Goal: Navigation & Orientation: Find specific page/section

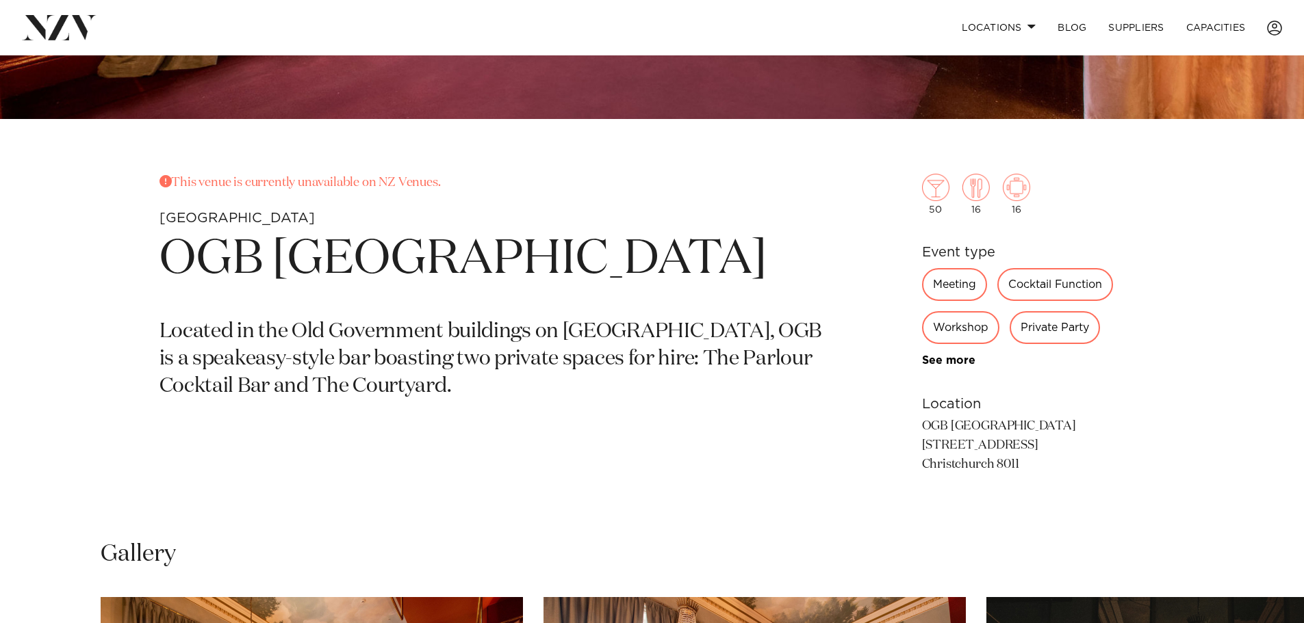
scroll to position [616, 0]
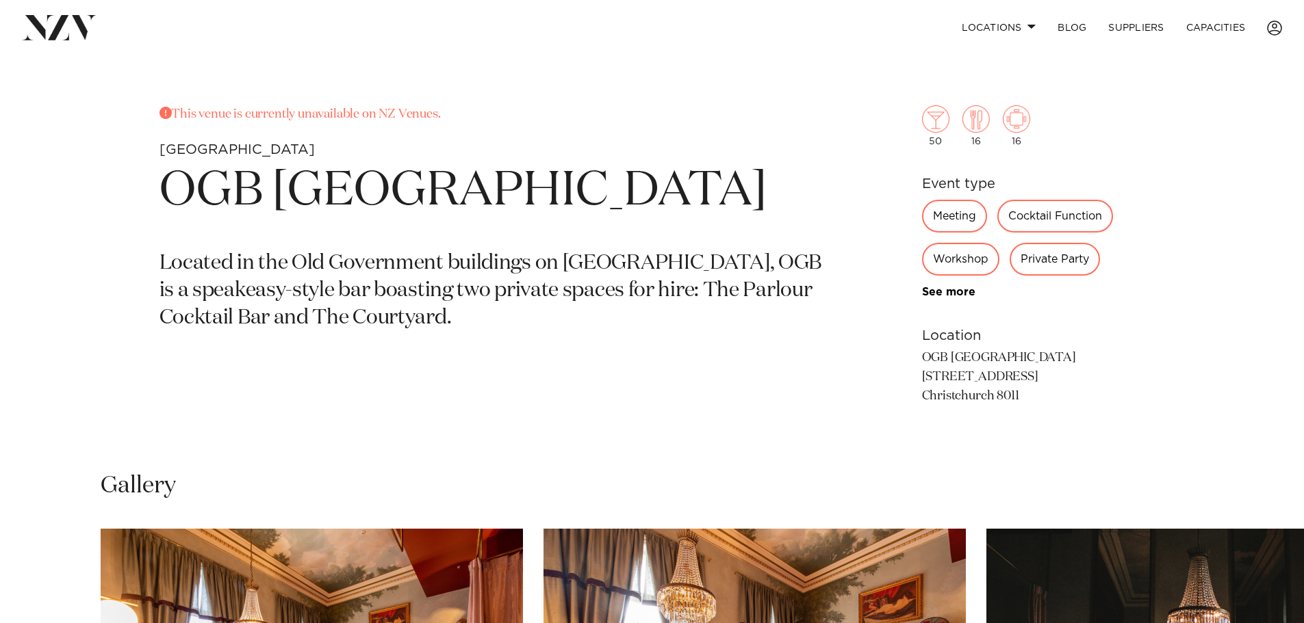
click at [1061, 257] on div "Private Party" at bounding box center [1054, 259] width 90 height 33
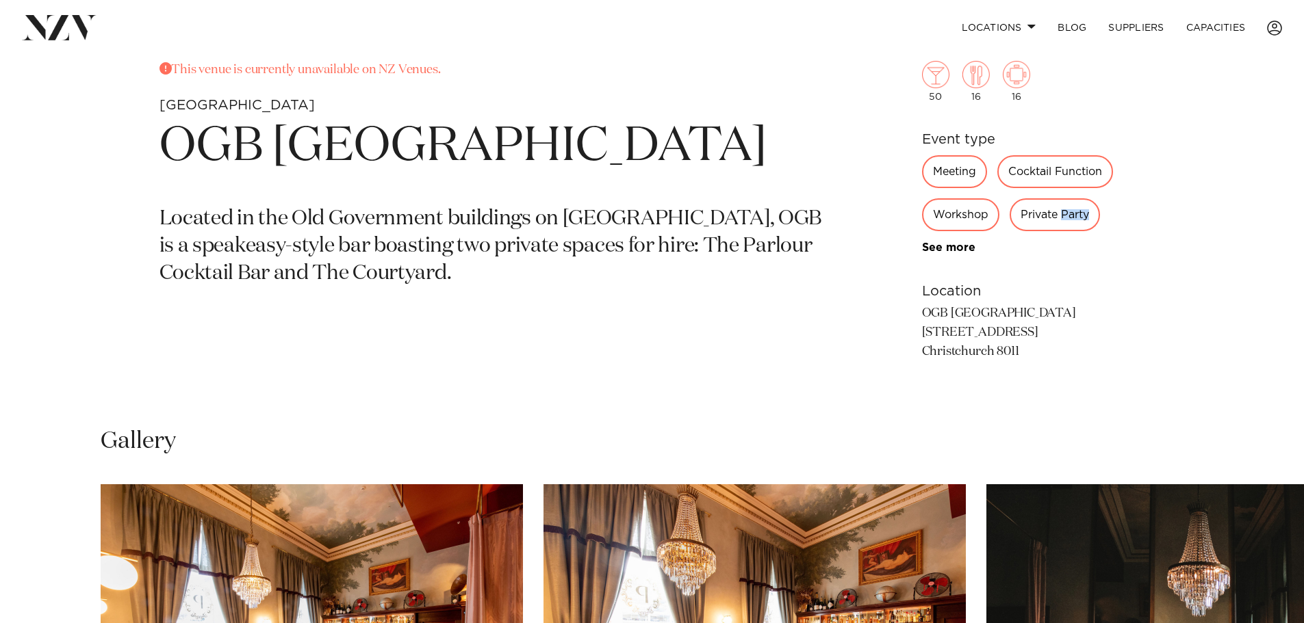
scroll to position [684, 0]
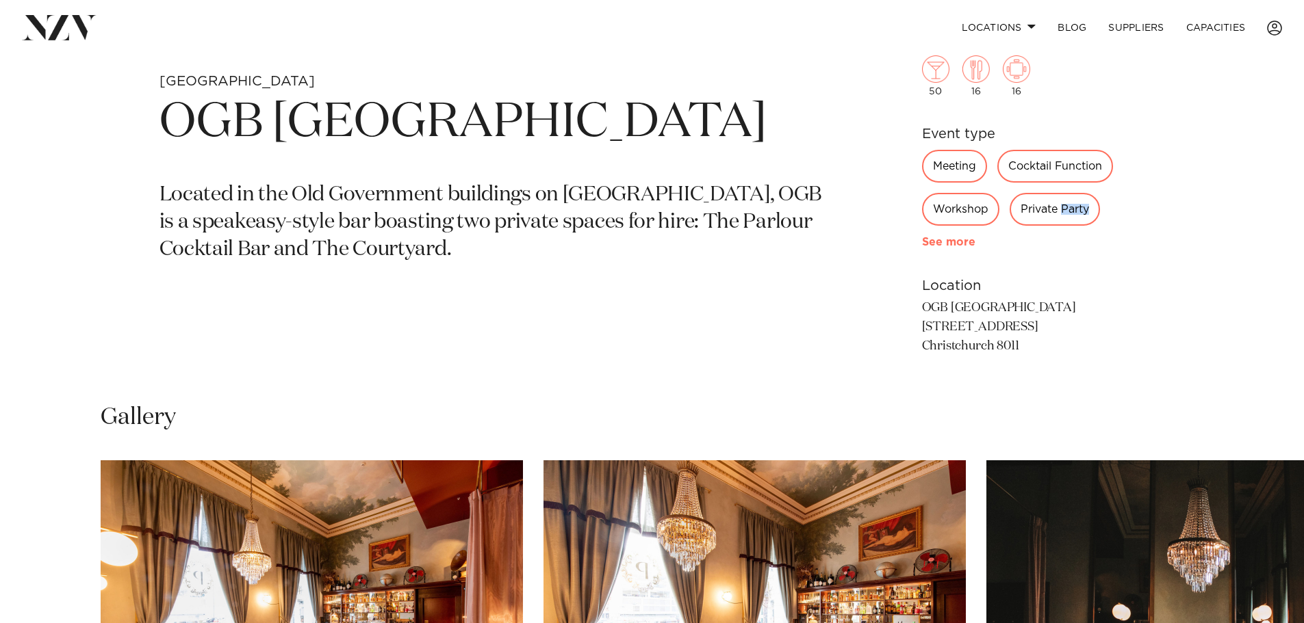
click at [949, 238] on link "See more" at bounding box center [975, 242] width 107 height 11
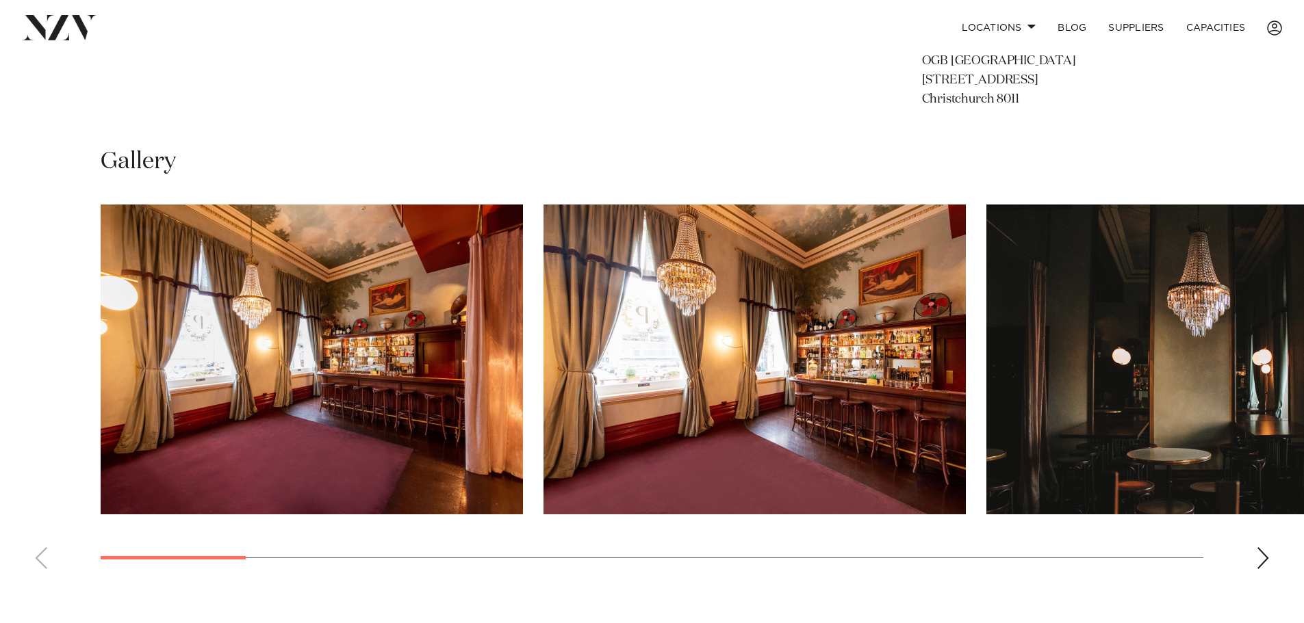
scroll to position [1095, 0]
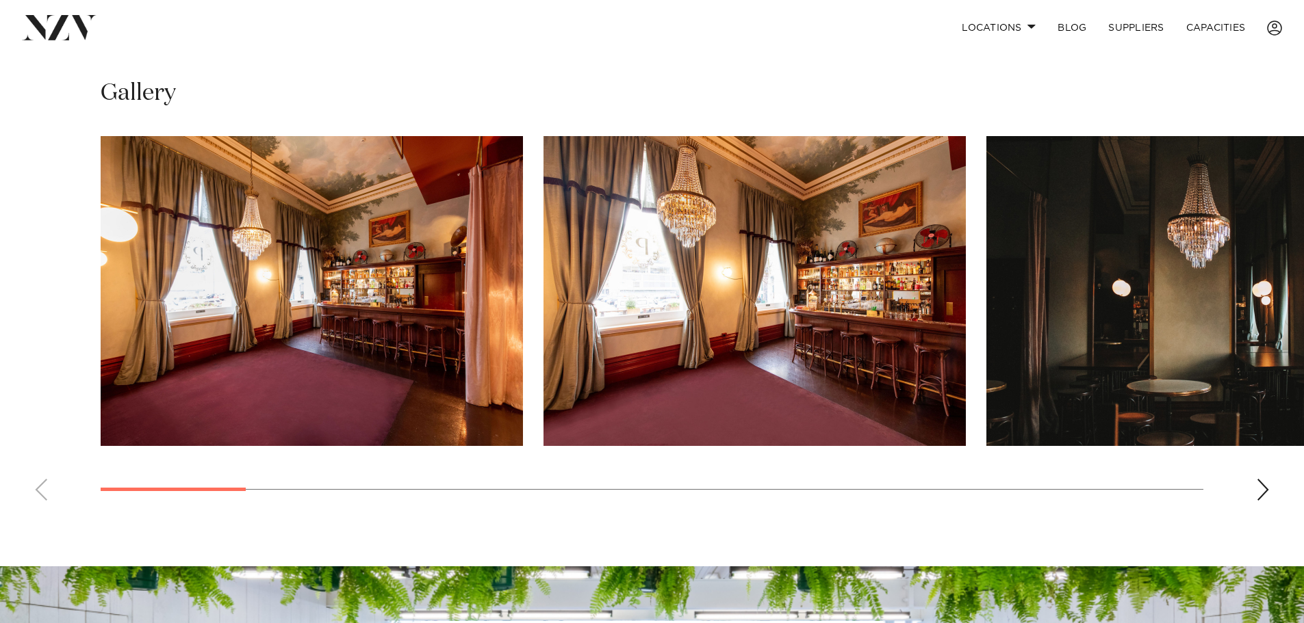
click at [1266, 496] on div "Next slide" at bounding box center [1263, 490] width 14 height 22
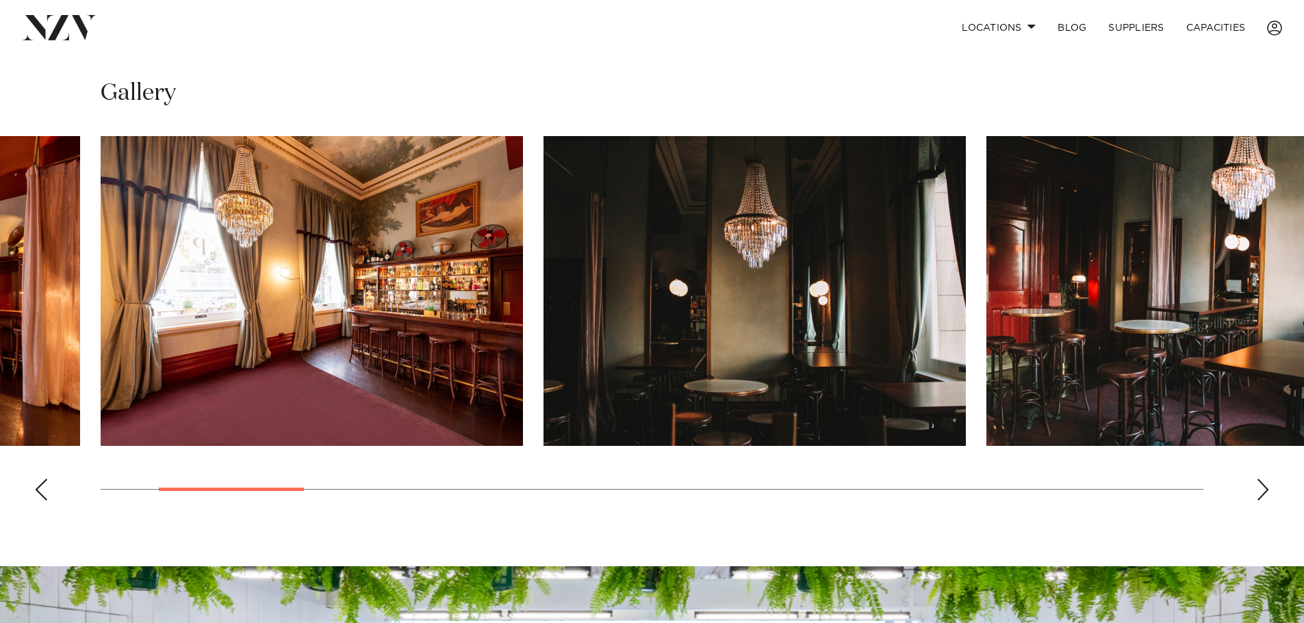
click at [1266, 496] on div "Next slide" at bounding box center [1263, 490] width 14 height 22
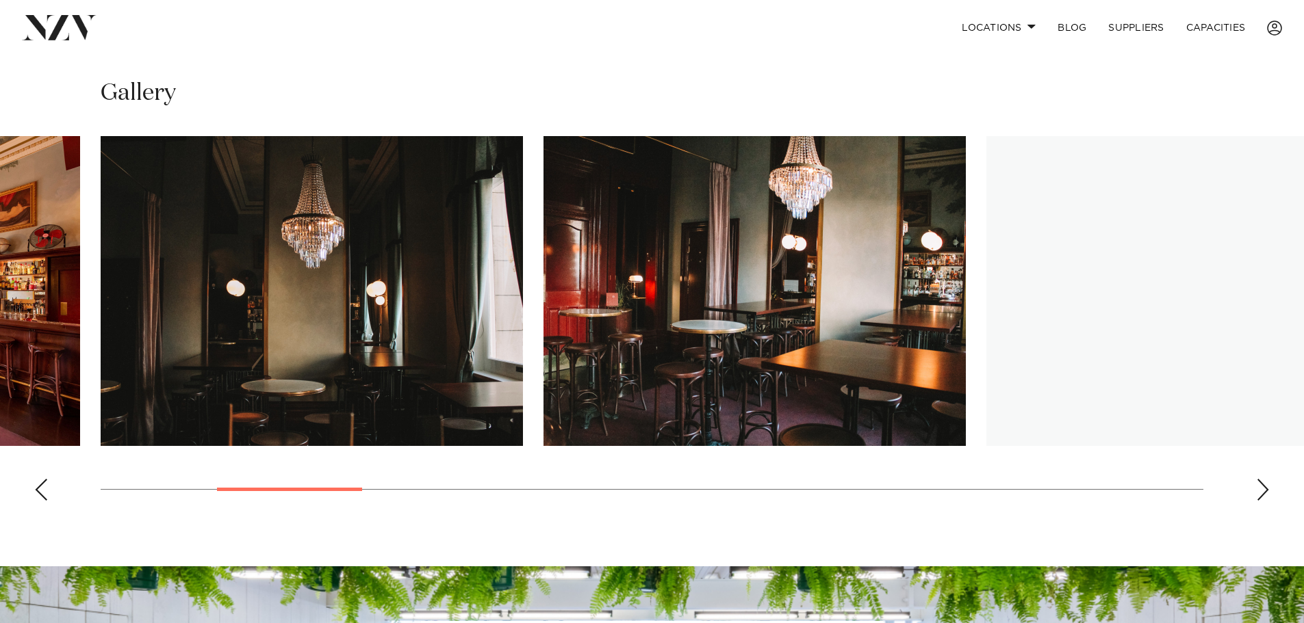
click at [1266, 496] on div "Next slide" at bounding box center [1263, 490] width 14 height 22
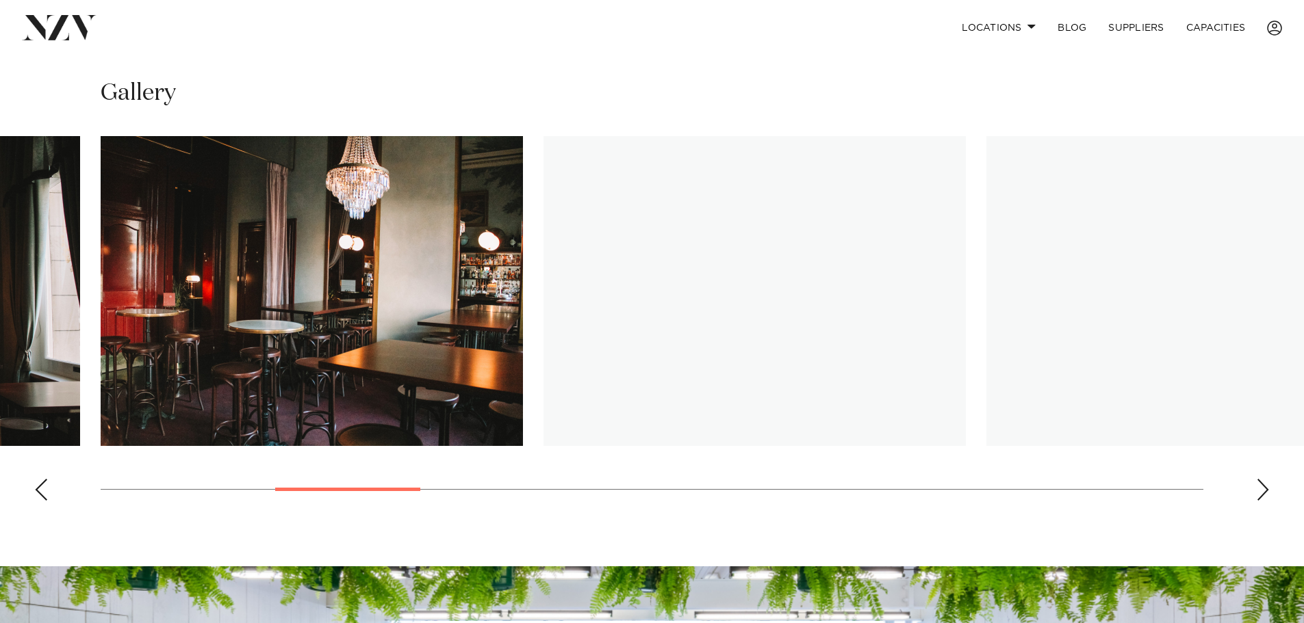
click at [1266, 496] on div "Next slide" at bounding box center [1263, 490] width 14 height 22
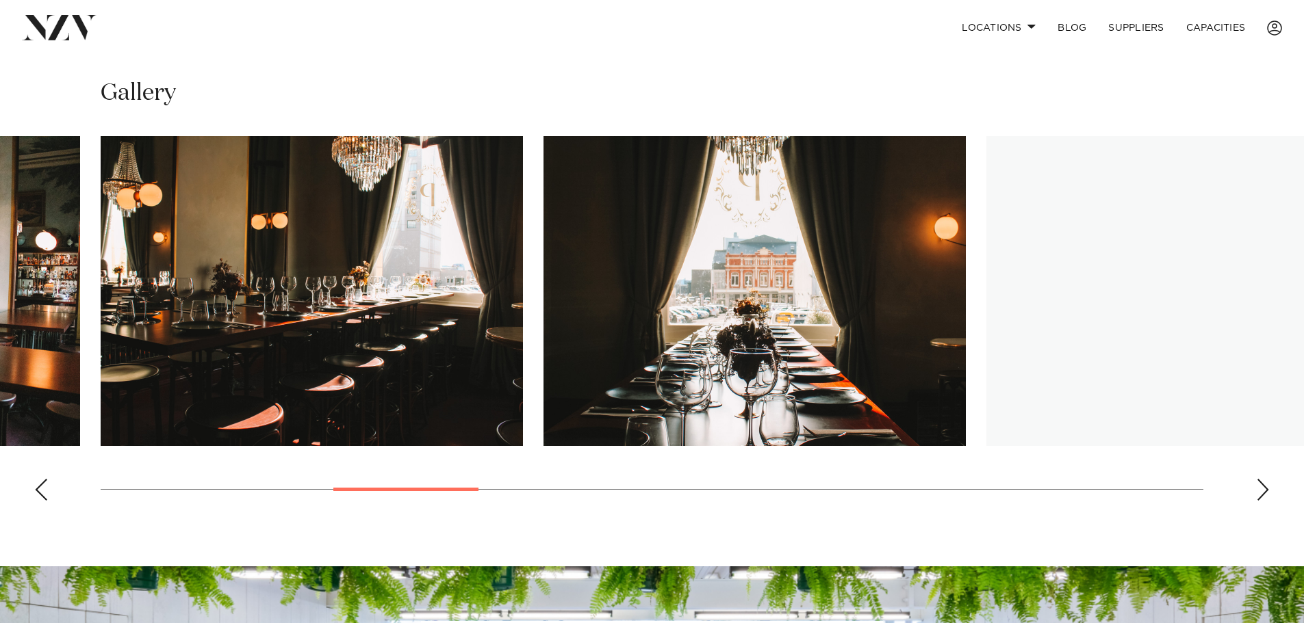
click at [1266, 496] on div "Next slide" at bounding box center [1263, 490] width 14 height 22
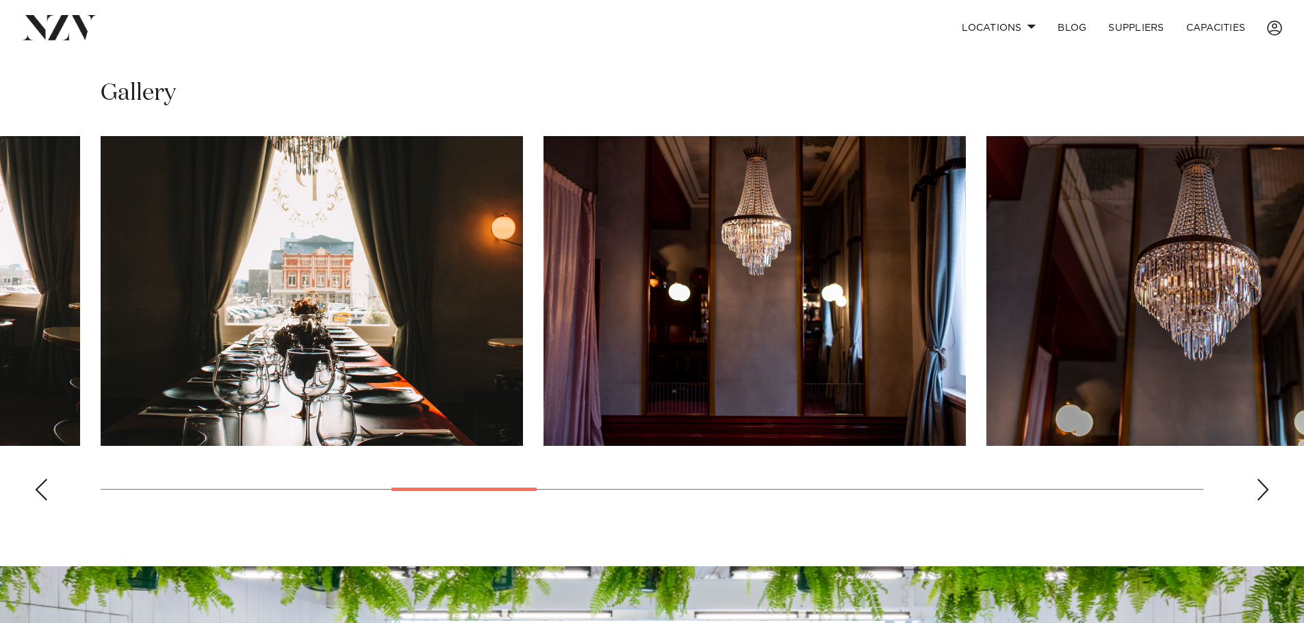
click at [1266, 496] on div "Next slide" at bounding box center [1263, 490] width 14 height 22
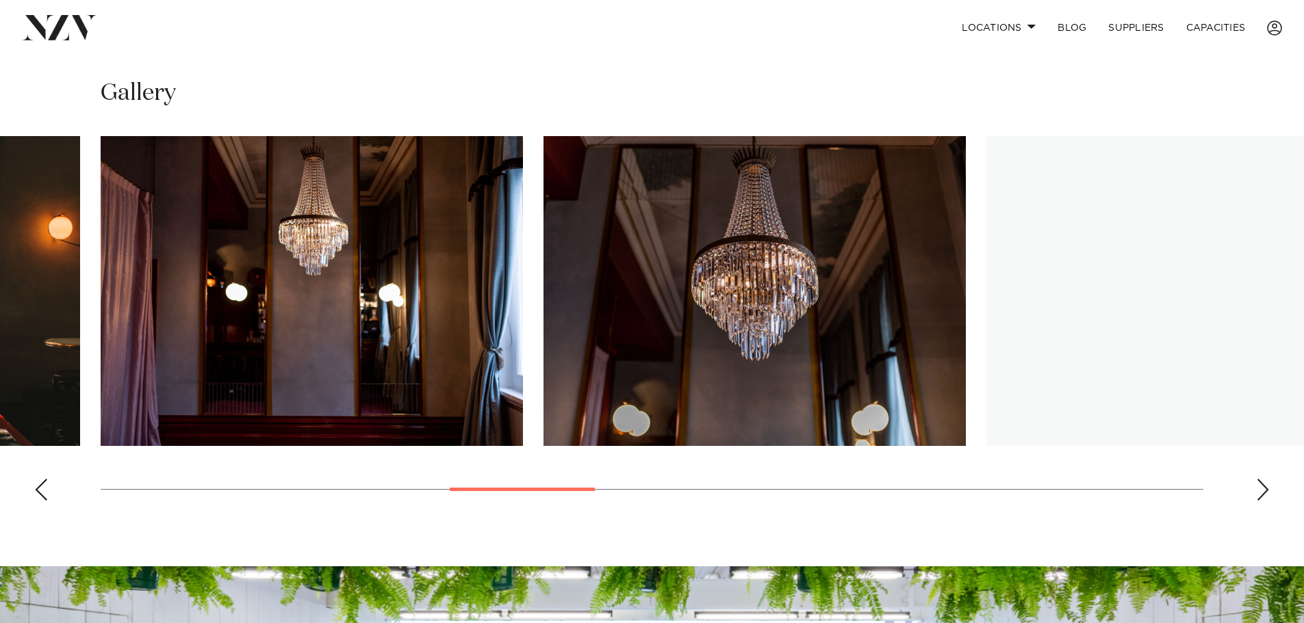
click at [1266, 496] on div "Next slide" at bounding box center [1263, 490] width 14 height 22
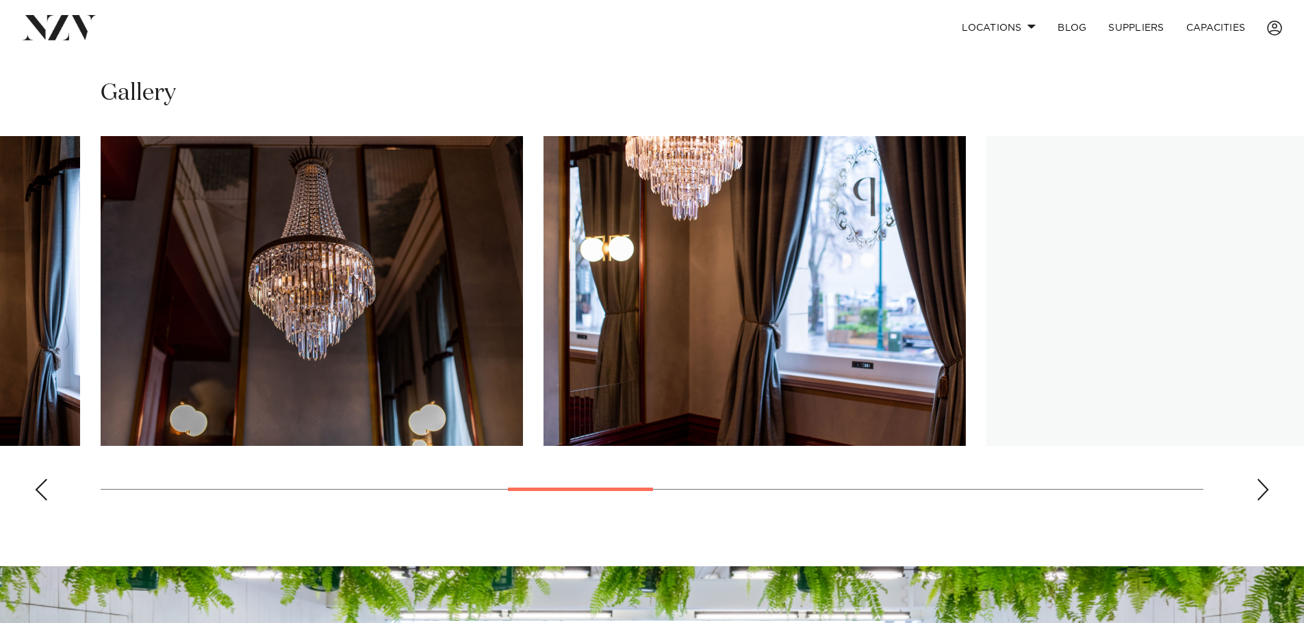
click at [1266, 496] on div "Next slide" at bounding box center [1263, 490] width 14 height 22
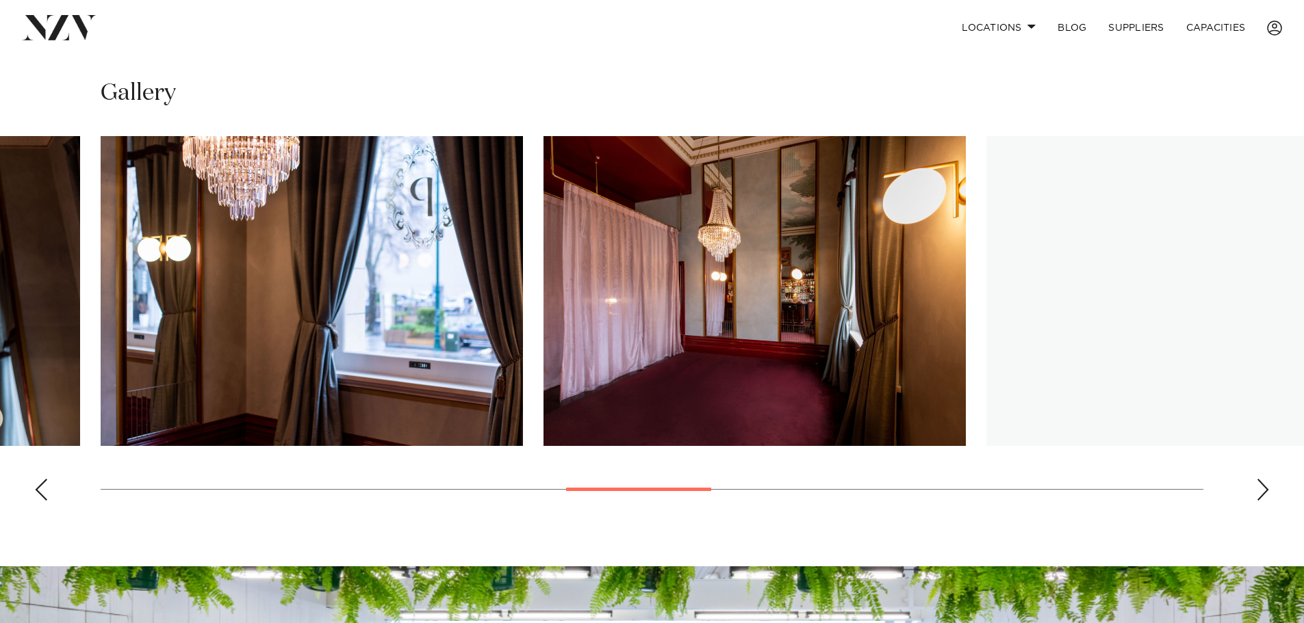
click at [1266, 496] on div "Next slide" at bounding box center [1263, 490] width 14 height 22
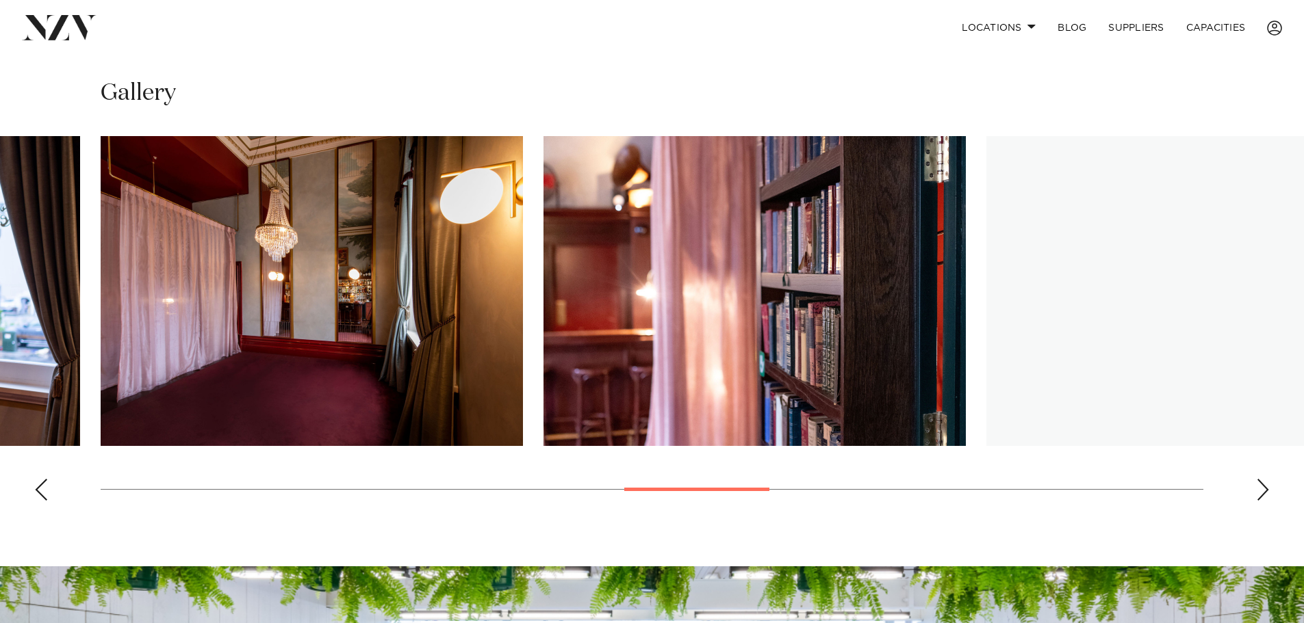
click at [1266, 496] on div "Next slide" at bounding box center [1263, 490] width 14 height 22
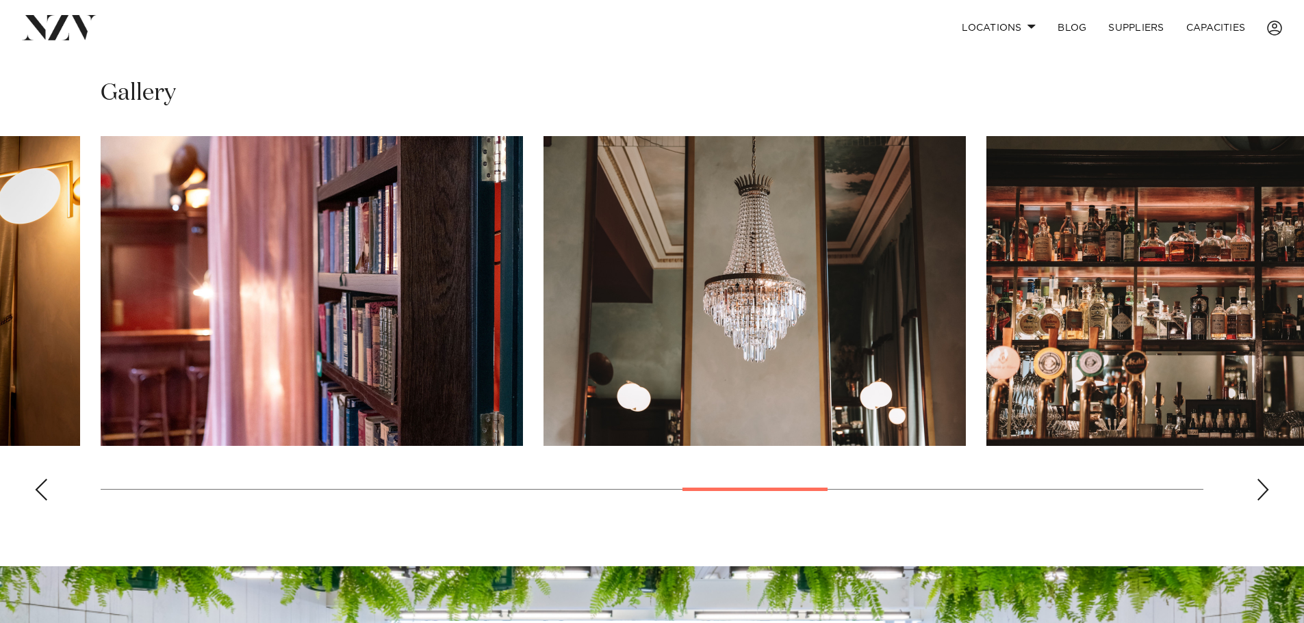
click at [1266, 496] on div "Next slide" at bounding box center [1263, 490] width 14 height 22
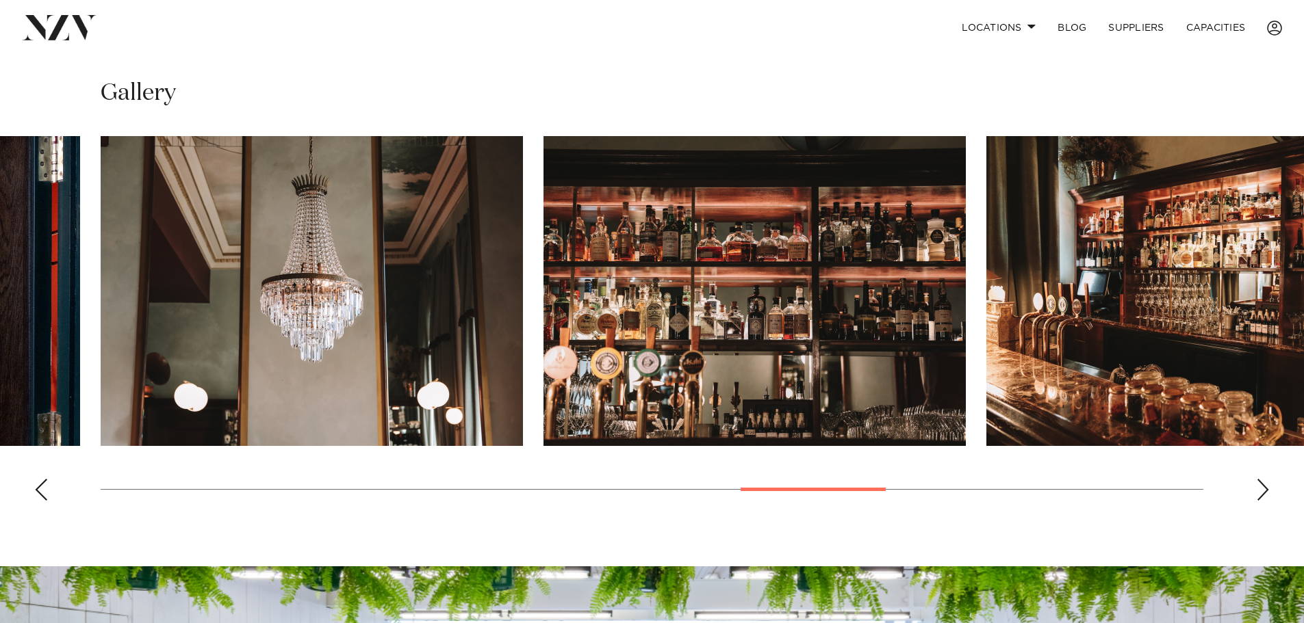
click at [1254, 482] on swiper-container at bounding box center [652, 324] width 1304 height 376
click at [1281, 497] on swiper-container at bounding box center [652, 324] width 1304 height 376
click at [1263, 489] on div "Next slide" at bounding box center [1263, 490] width 14 height 22
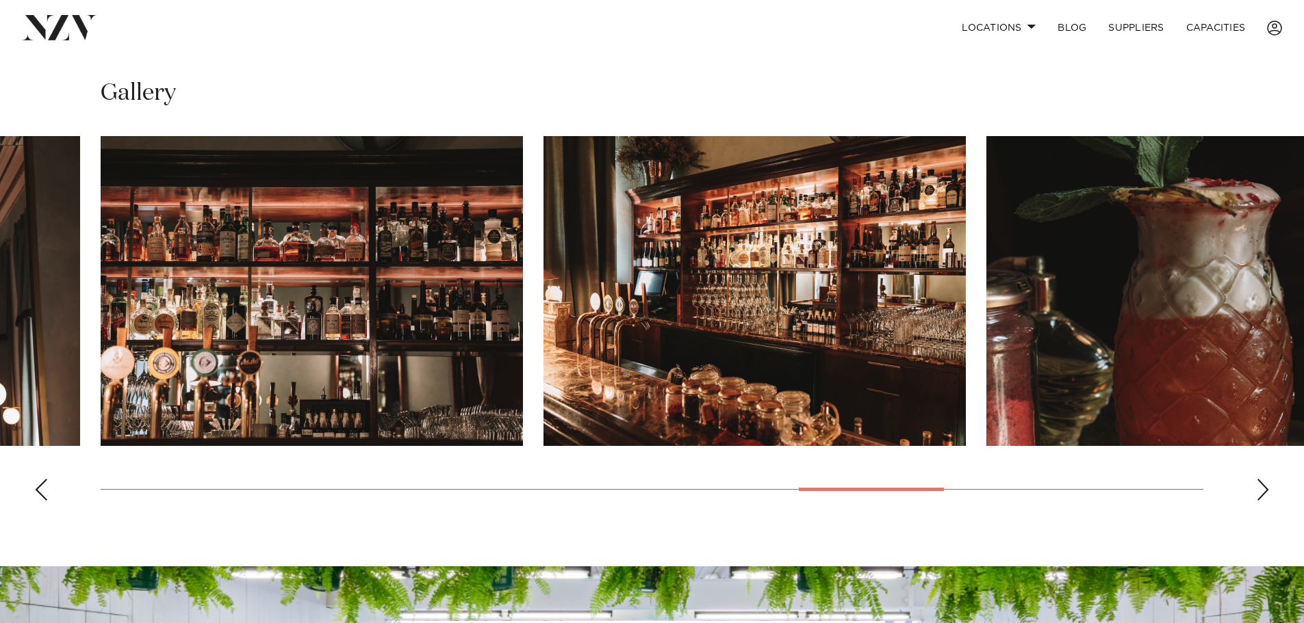
click at [1263, 489] on div "Next slide" at bounding box center [1263, 490] width 14 height 22
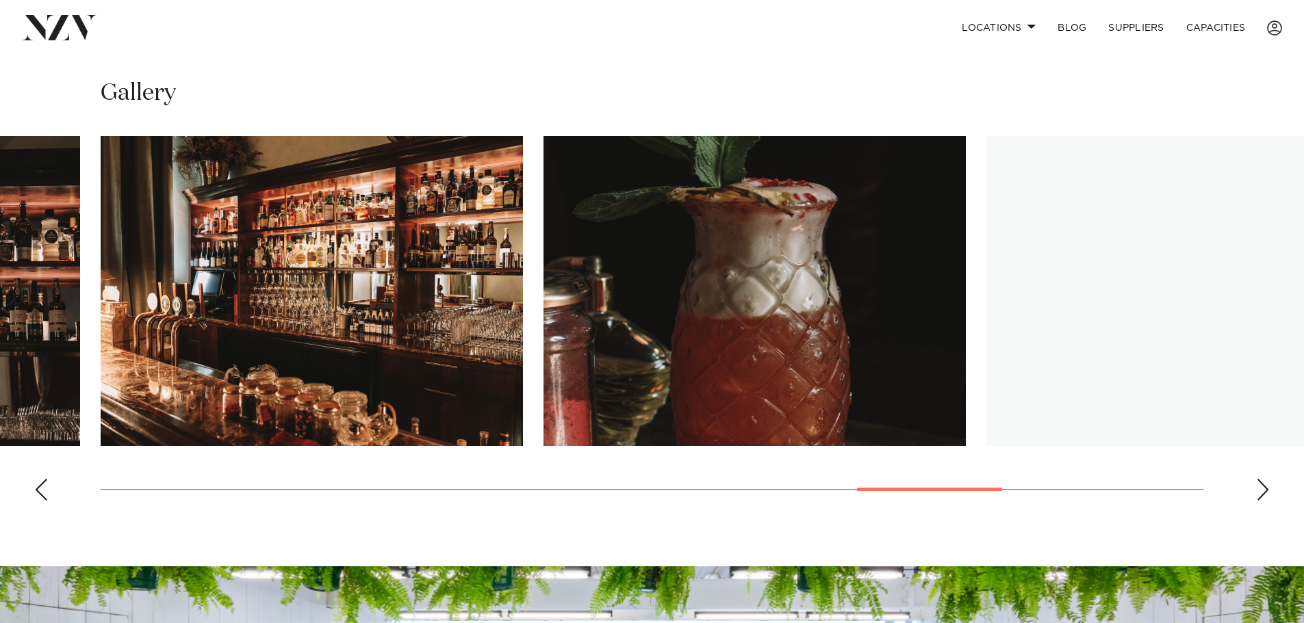
click at [1263, 489] on div "Next slide" at bounding box center [1263, 490] width 14 height 22
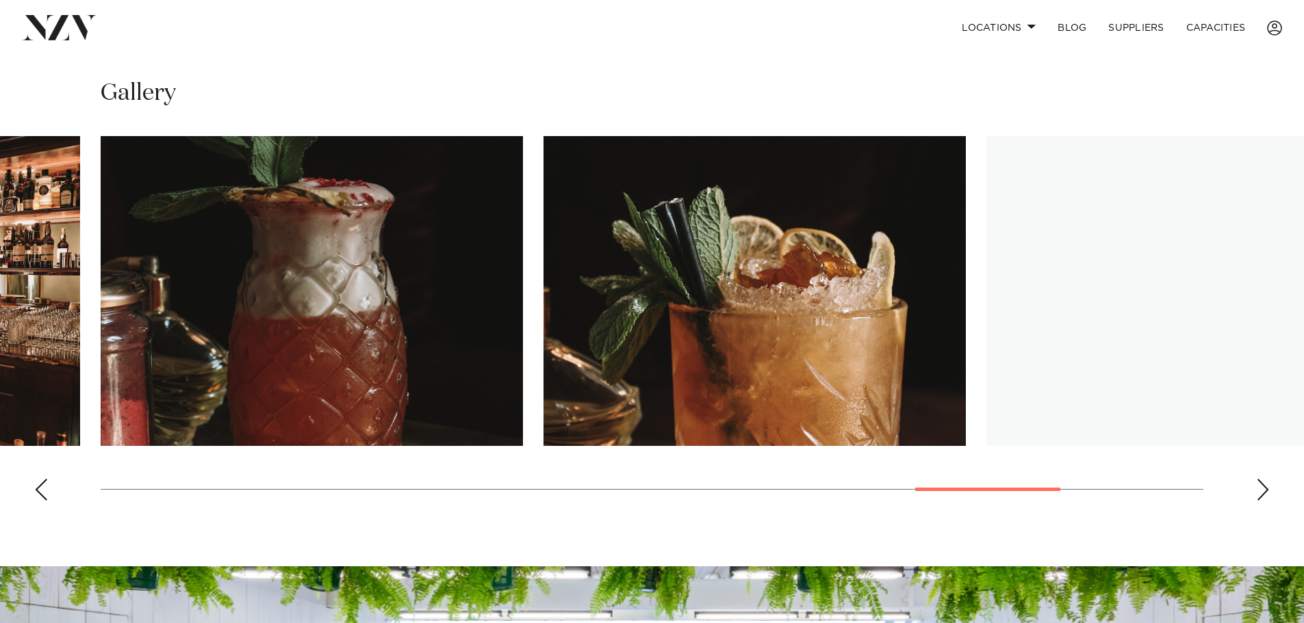
click at [1263, 489] on div "Next slide" at bounding box center [1263, 490] width 14 height 22
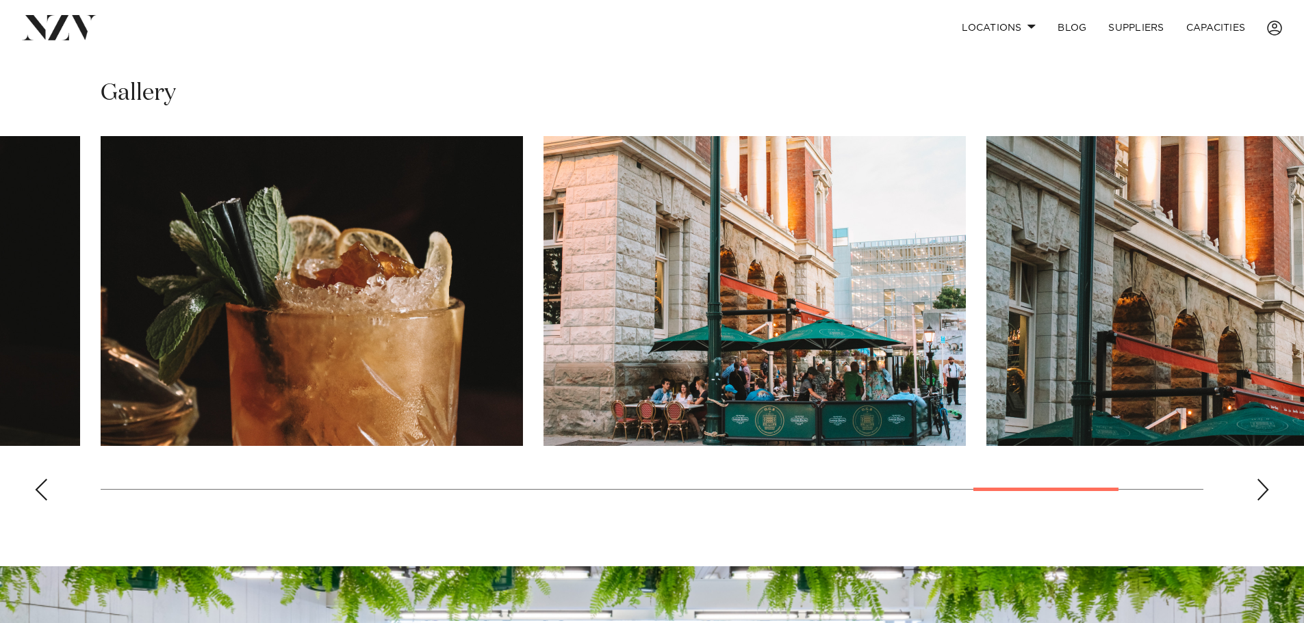
click at [1263, 489] on div "Next slide" at bounding box center [1263, 490] width 14 height 22
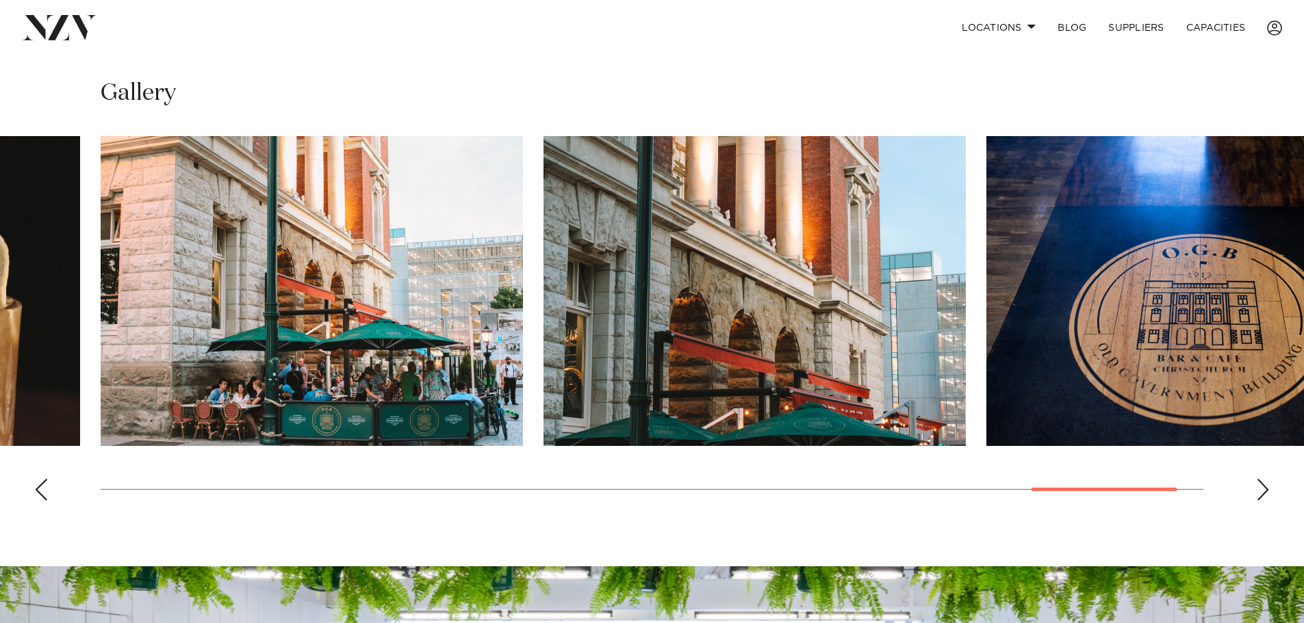
click at [1263, 489] on div "Next slide" at bounding box center [1263, 490] width 14 height 22
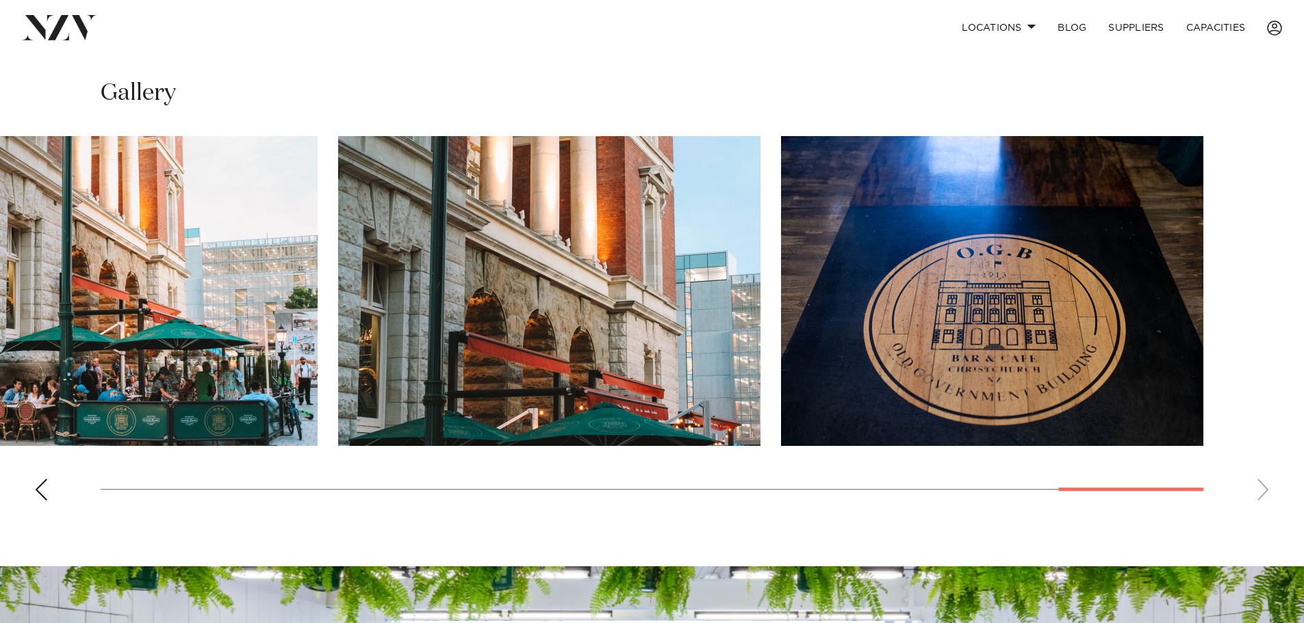
click at [1263, 489] on swiper-container at bounding box center [652, 324] width 1304 height 376
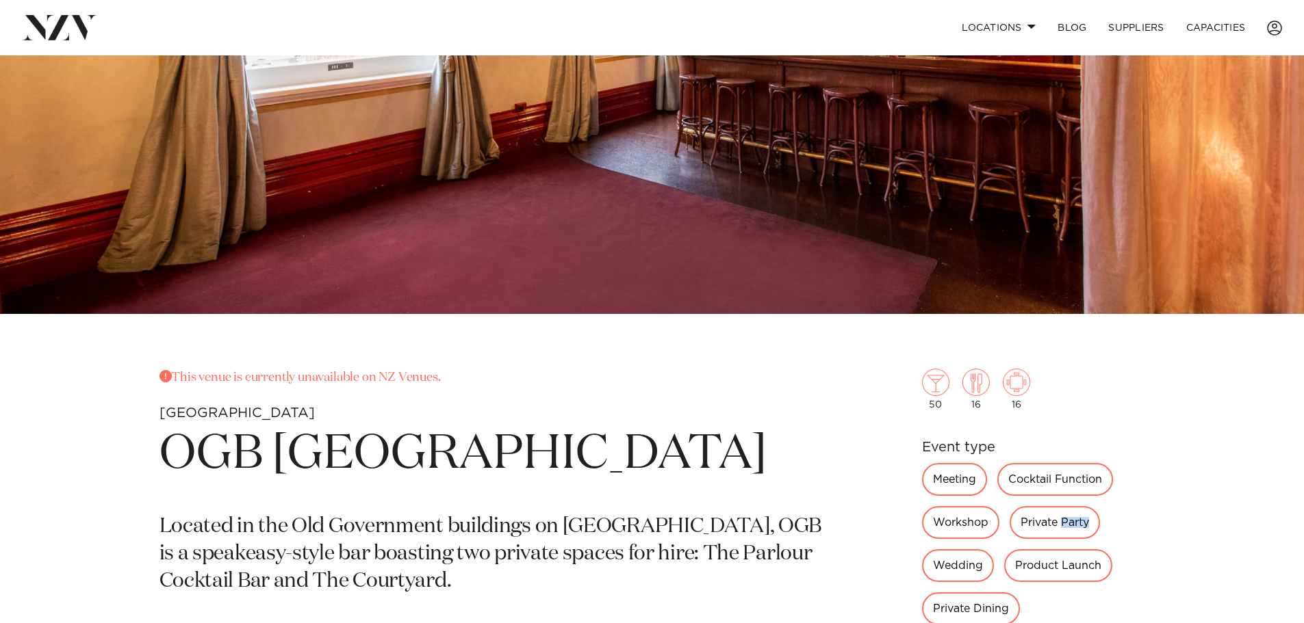
scroll to position [504, 0]
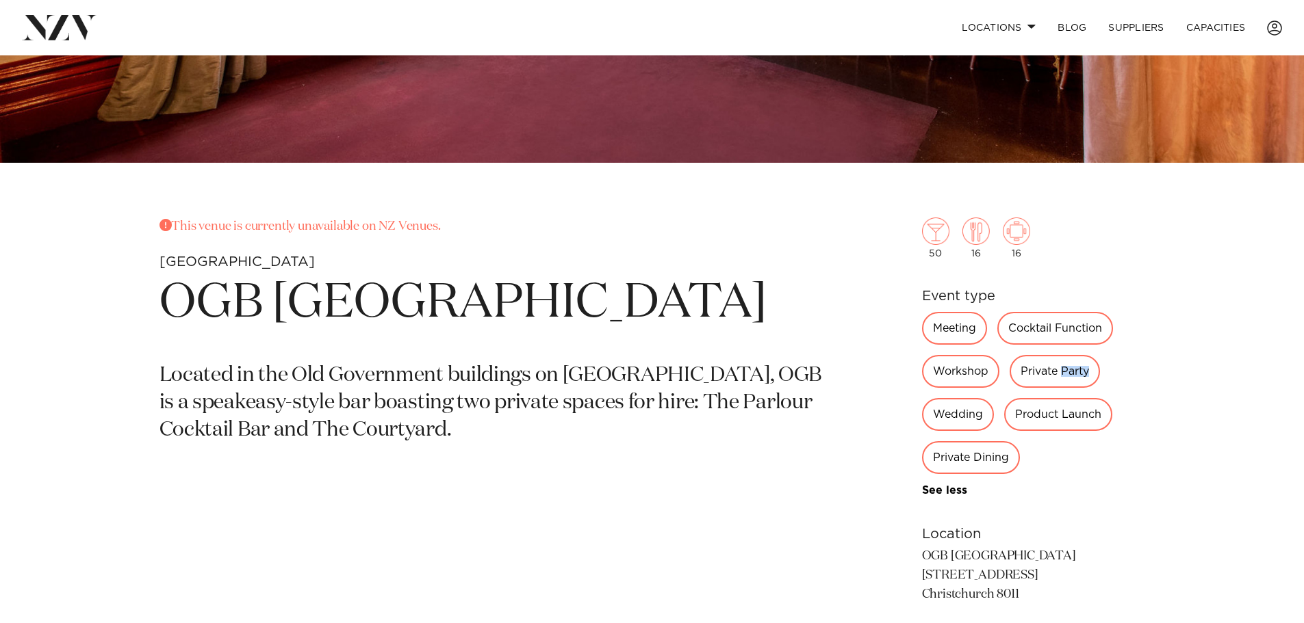
click at [1065, 380] on div "Private Party" at bounding box center [1054, 371] width 90 height 33
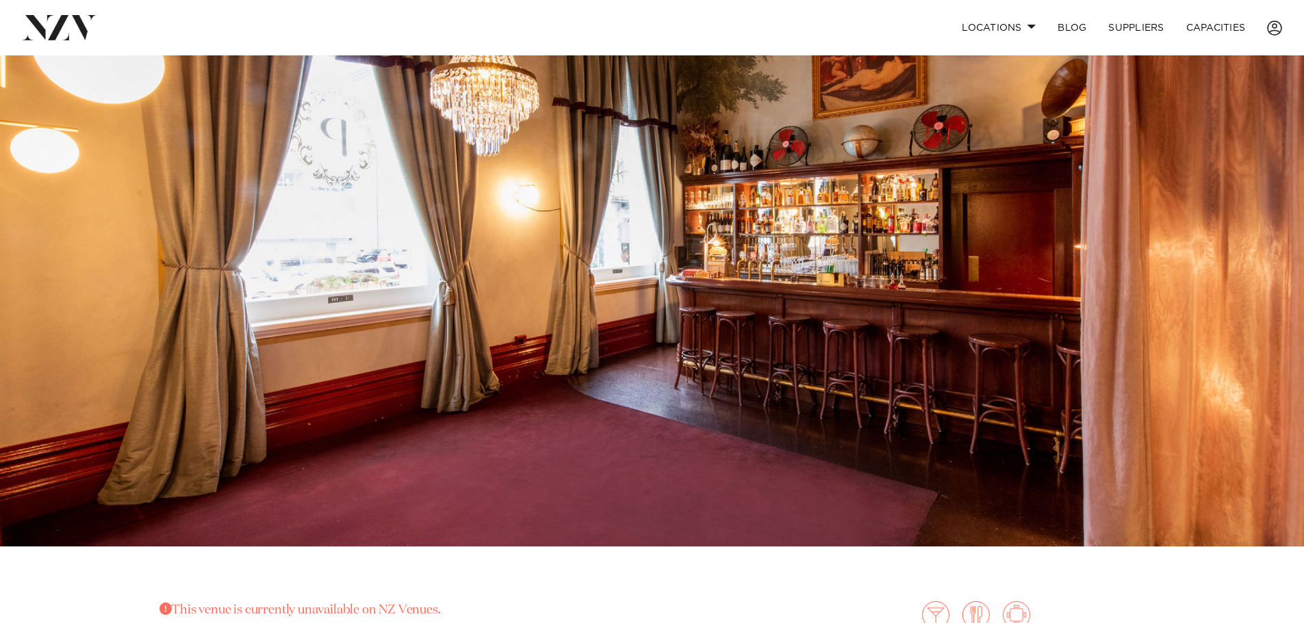
scroll to position [0, 0]
